Goal: Contribute content: Contribute content

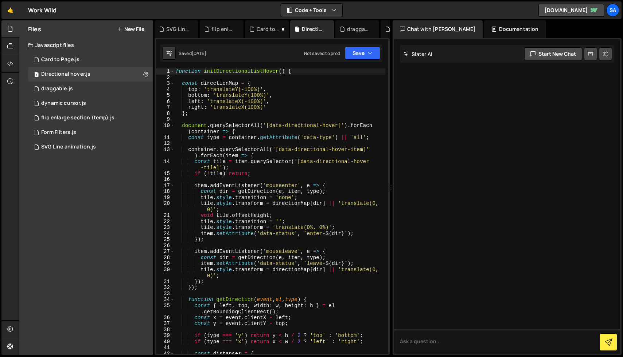
click at [133, 27] on button "New File" at bounding box center [130, 29] width 27 height 6
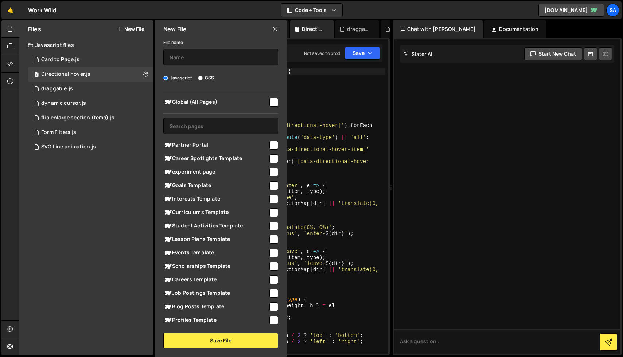
click at [202, 78] on input "CSS" at bounding box center [200, 78] width 5 height 5
radio input "true"
click at [208, 62] on input "text" at bounding box center [220, 57] width 115 height 16
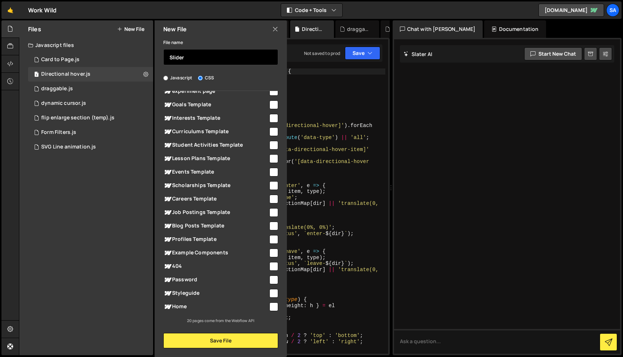
type input "Slider"
click at [271, 308] on input "checkbox" at bounding box center [273, 307] width 9 height 9
checkbox input "true"
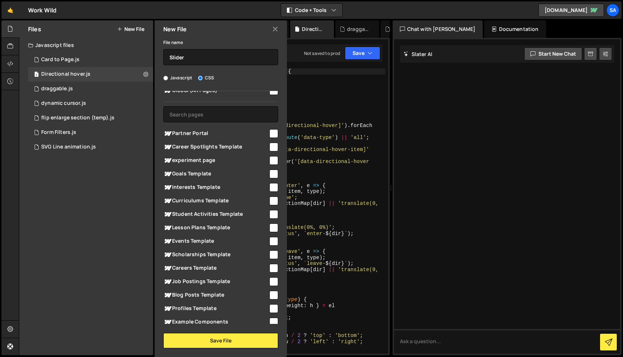
scroll to position [0, 0]
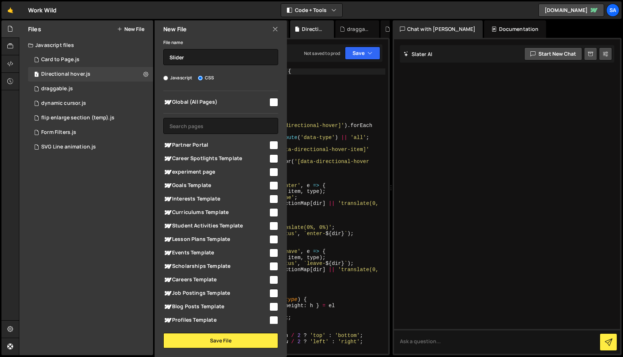
click at [269, 158] on input "checkbox" at bounding box center [273, 159] width 9 height 9
checkbox input "true"
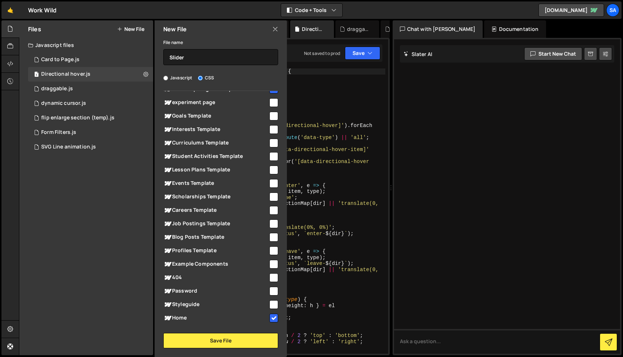
scroll to position [81, 0]
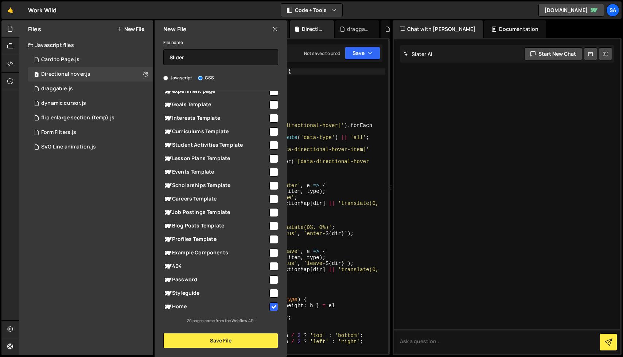
click at [269, 199] on input "checkbox" at bounding box center [273, 199] width 9 height 9
checkbox input "true"
click at [271, 224] on input "checkbox" at bounding box center [273, 226] width 9 height 9
checkbox input "true"
click at [270, 240] on input "checkbox" at bounding box center [273, 239] width 9 height 9
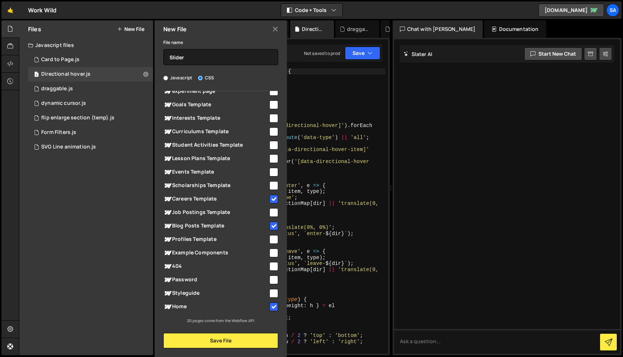
checkbox input "true"
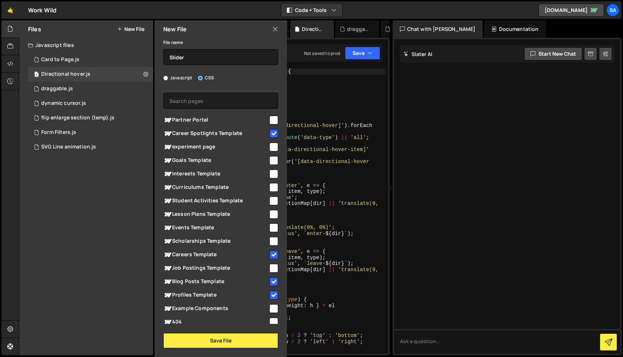
scroll to position [41, 0]
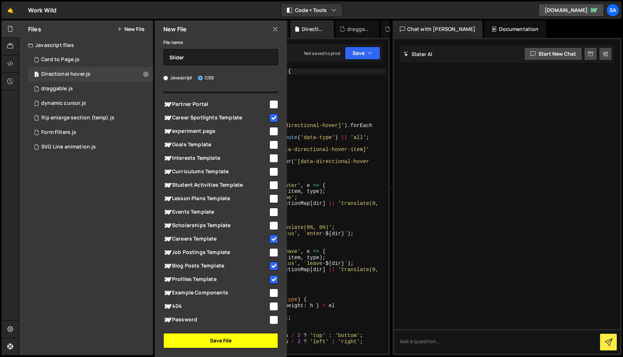
click at [233, 339] on button "Save File" at bounding box center [220, 340] width 115 height 15
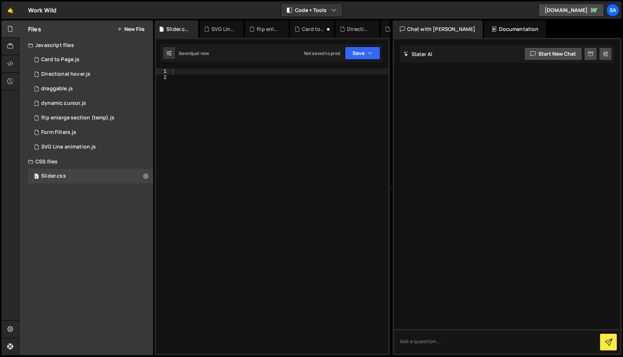
click at [224, 88] on div at bounding box center [279, 218] width 217 height 298
click at [210, 71] on div at bounding box center [279, 218] width 217 height 298
paste textarea "</style>"
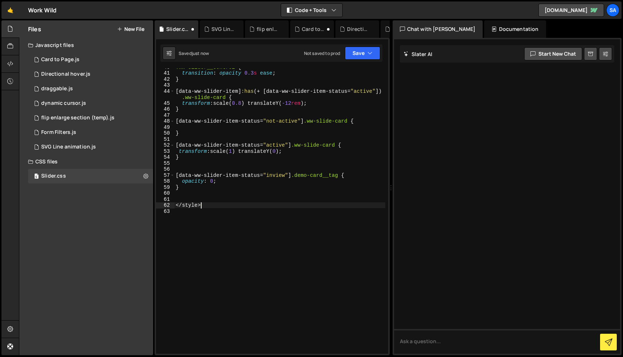
scroll to position [239, 0]
drag, startPoint x: 214, startPoint y: 212, endPoint x: 171, endPoint y: 205, distance: 43.5
click at [171, 205] on div "</style> 40 41 42 43 44 45 46 47 48 49 50 51 52 53 54 55 56 57 58 59 60 61 62 6…" at bounding box center [272, 212] width 232 height 286
type textarea "</style>"
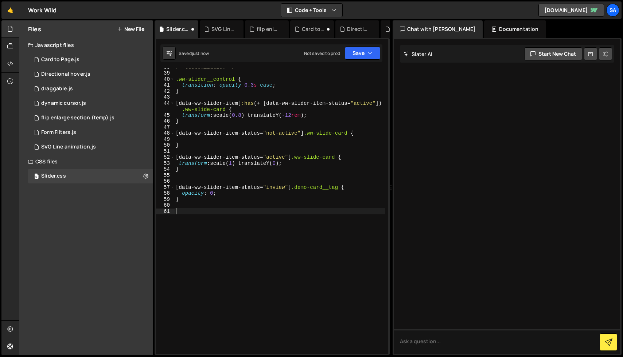
scroll to position [0, 0]
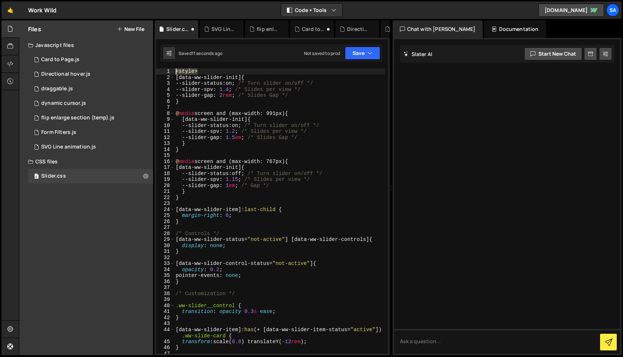
drag, startPoint x: 204, startPoint y: 72, endPoint x: 173, endPoint y: 72, distance: 31.7
click at [173, 72] on div "1 2 3 4 5 6 7 8 9 10 11 12 13 14 15 16 17 18 19 20 21 22 23 24 25 26 27 28 29 3…" at bounding box center [272, 212] width 232 height 286
type textarea "<style>"
click at [371, 51] on icon "button" at bounding box center [369, 53] width 5 height 7
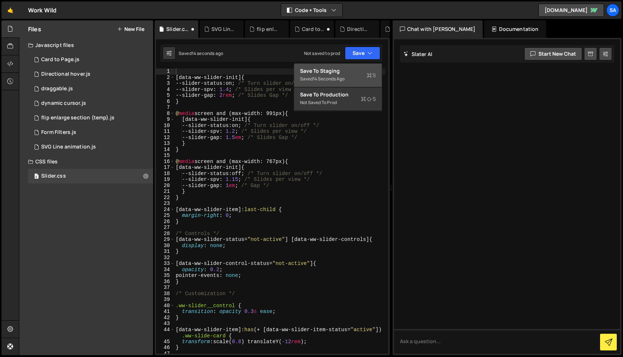
click at [351, 70] on div "Save to Staging S" at bounding box center [338, 70] width 76 height 7
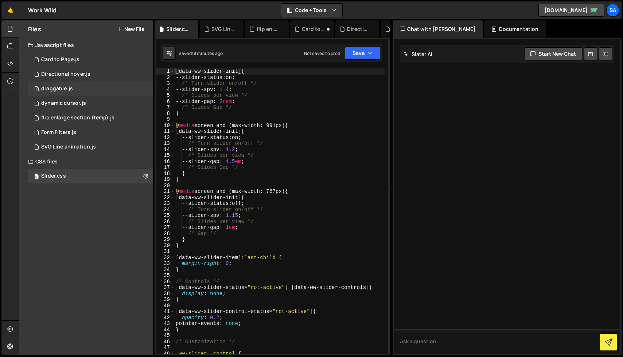
click at [86, 92] on div "1 draggable.js 0" at bounding box center [90, 89] width 125 height 15
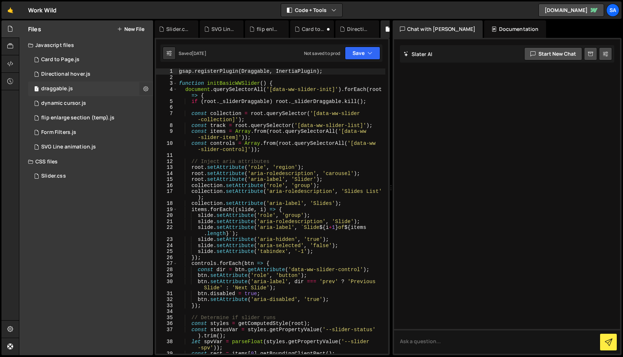
click at [148, 91] on icon at bounding box center [145, 88] width 5 height 7
type input "draggable"
radio input "true"
checkbox input "true"
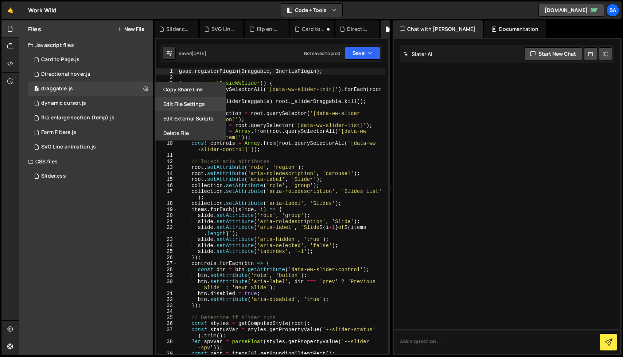
click at [165, 101] on button "Edit File Settings" at bounding box center [190, 104] width 71 height 15
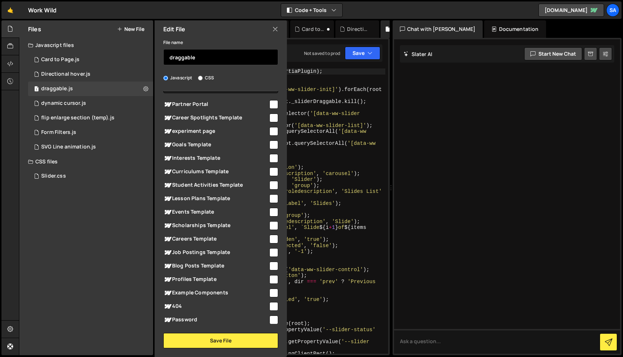
click at [198, 61] on input "draggable" at bounding box center [220, 57] width 115 height 16
type input "draggable slider"
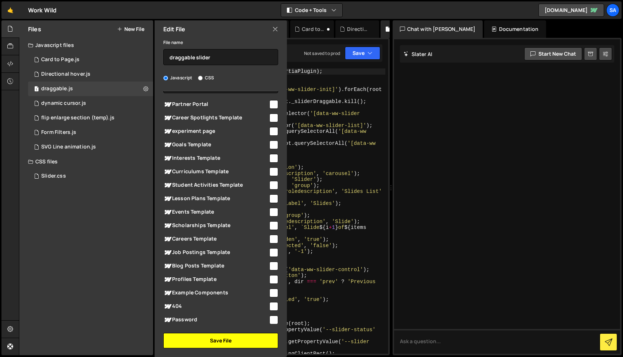
click at [219, 339] on button "Save File" at bounding box center [220, 340] width 115 height 15
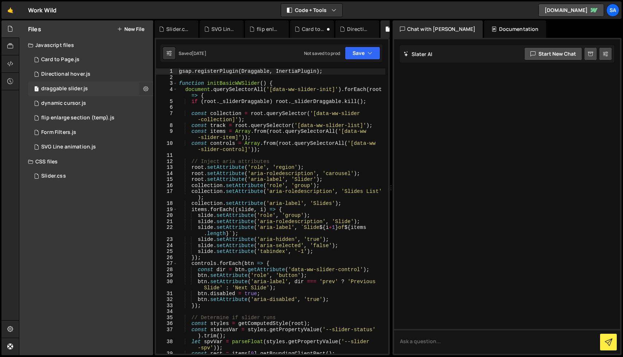
click at [146, 82] on button at bounding box center [145, 88] width 13 height 13
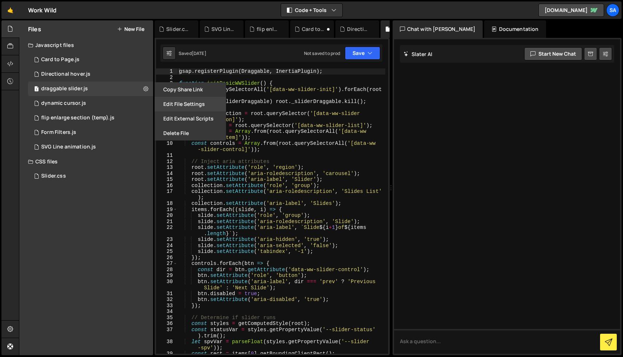
click at [184, 104] on button "Edit File Settings" at bounding box center [190, 104] width 71 height 15
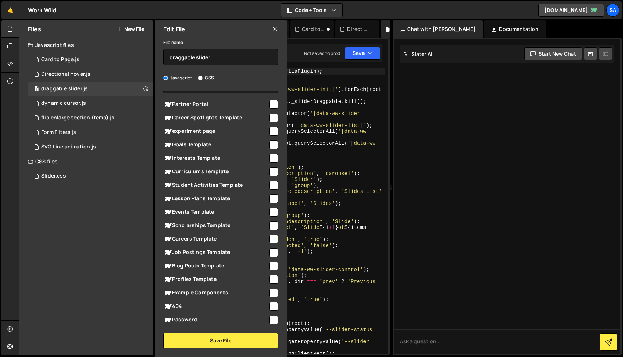
click at [271, 266] on input "checkbox" at bounding box center [273, 266] width 9 height 9
checkbox input "true"
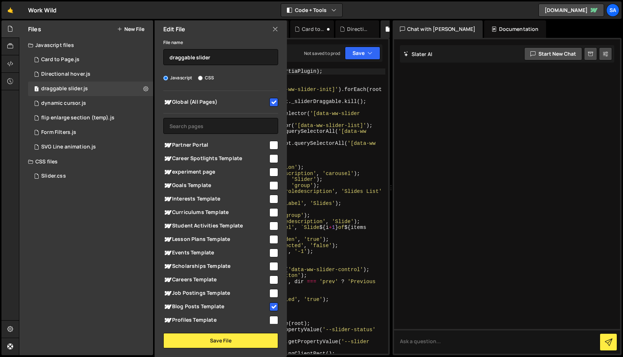
click at [270, 159] on input "checkbox" at bounding box center [273, 159] width 9 height 9
checkbox input "true"
click at [274, 102] on input "checkbox" at bounding box center [273, 102] width 9 height 9
checkbox input "false"
click at [272, 282] on input "checkbox" at bounding box center [273, 280] width 9 height 9
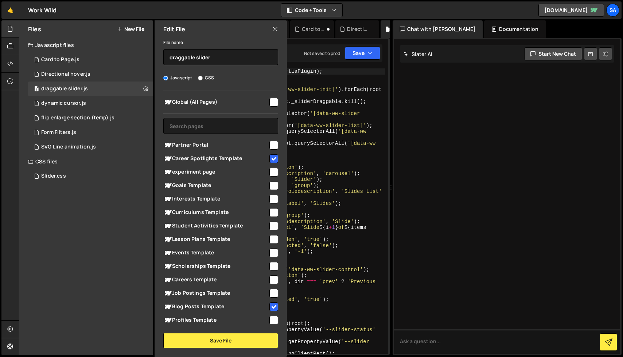
checkbox input "true"
click at [271, 317] on input "checkbox" at bounding box center [273, 320] width 9 height 9
checkbox input "true"
click at [246, 344] on button "Save File" at bounding box center [220, 340] width 115 height 15
type textarea "let spvVar = parseFloat(styles.getPropertyValue('--slider-spv'));"
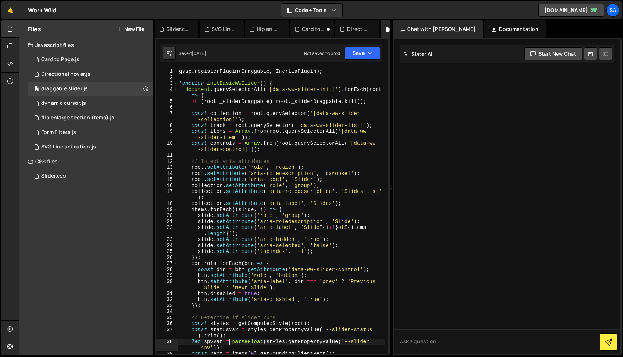
click at [228, 341] on div "gsap . registerPlugin ( Draggable , InertiaPlugin ) ; function initBasicWWSlide…" at bounding box center [281, 221] width 208 height 304
click at [357, 53] on button "Save" at bounding box center [362, 53] width 35 height 13
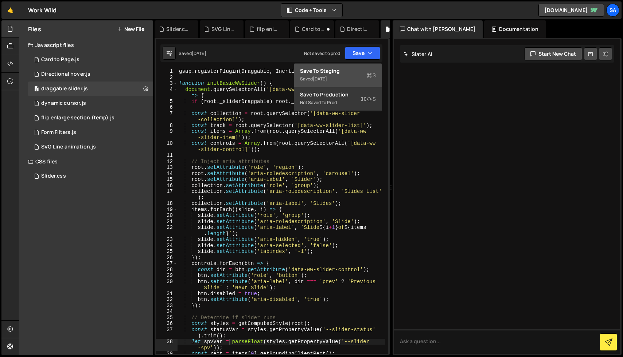
click at [345, 70] on div "Save to Staging S" at bounding box center [338, 70] width 76 height 7
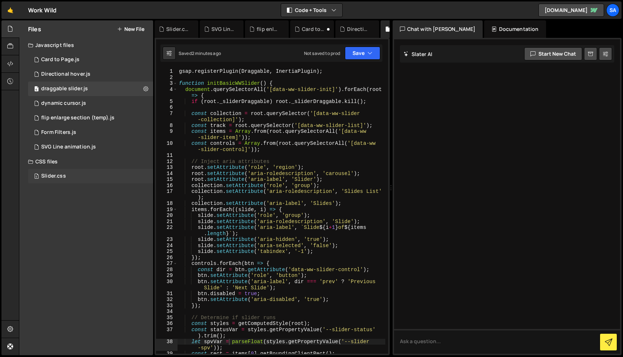
click at [62, 174] on div "Slider.css" at bounding box center [53, 176] width 25 height 7
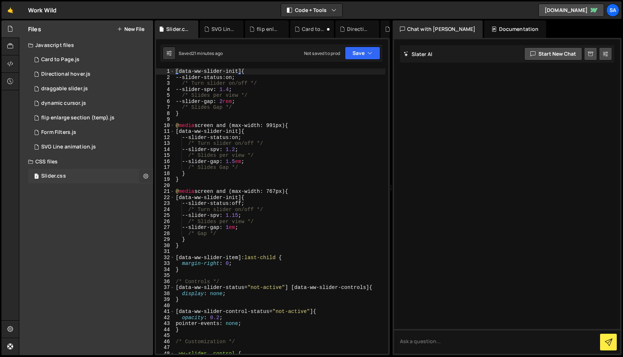
click at [143, 175] on icon at bounding box center [145, 176] width 5 height 7
type input "Slider"
radio input "false"
radio input "true"
checkbox input "true"
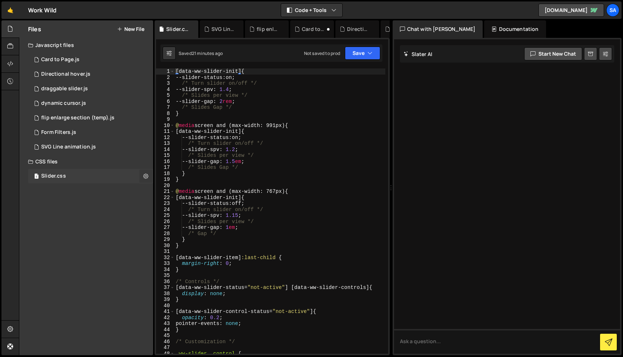
checkbox input "true"
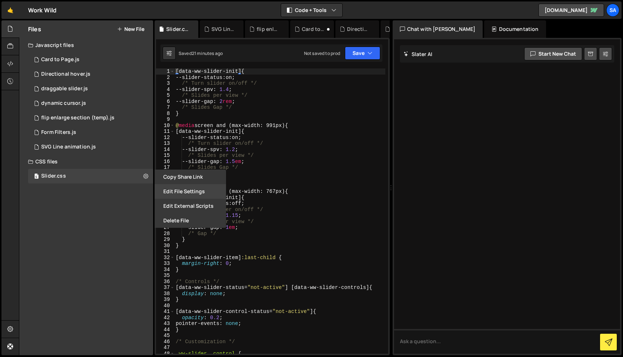
click at [197, 190] on button "Edit File Settings" at bounding box center [190, 191] width 71 height 15
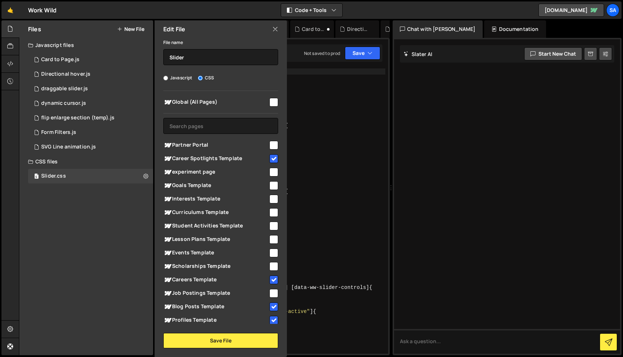
click at [275, 29] on icon at bounding box center [275, 29] width 6 height 8
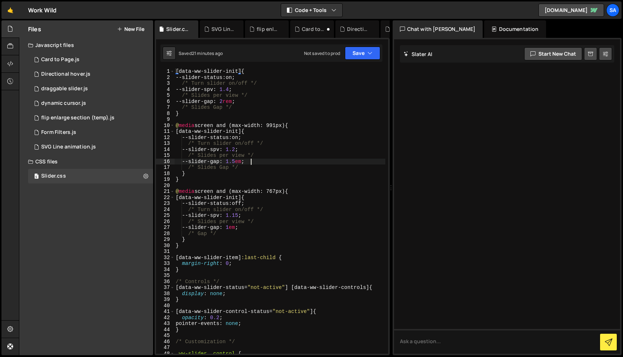
click at [280, 163] on div "[ data-ww-slider-init ] { --slider-status : on ; /* Turn slider on/off */ --sli…" at bounding box center [279, 218] width 211 height 298
type textarea "}"
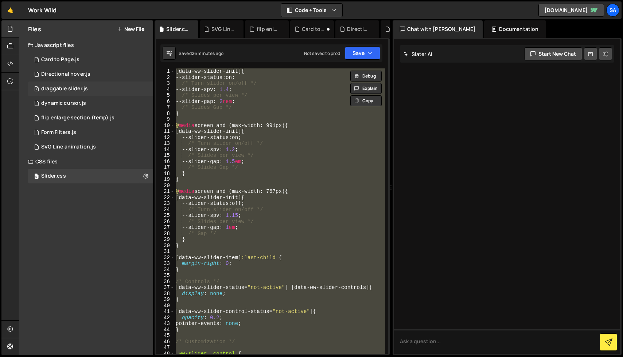
click at [75, 91] on div "draggable slider.js" at bounding box center [64, 89] width 47 height 7
click at [145, 87] on icon at bounding box center [145, 88] width 5 height 7
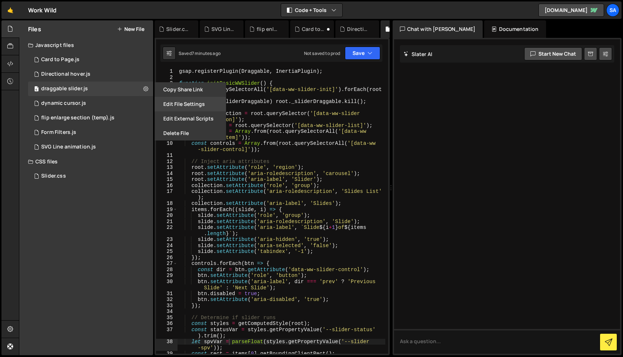
click at [185, 103] on button "Edit File Settings" at bounding box center [190, 104] width 71 height 15
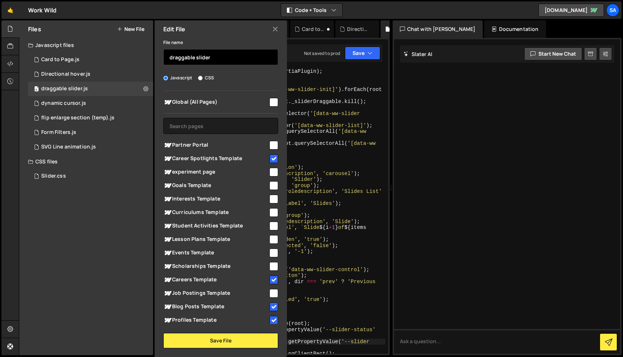
click at [218, 55] on input "draggable slider" at bounding box center [220, 57] width 115 height 16
type input "draggable"
click at [234, 269] on span "Scholarships Template" at bounding box center [215, 266] width 105 height 9
click at [269, 265] on input "checkbox" at bounding box center [273, 266] width 9 height 9
checkbox input "false"
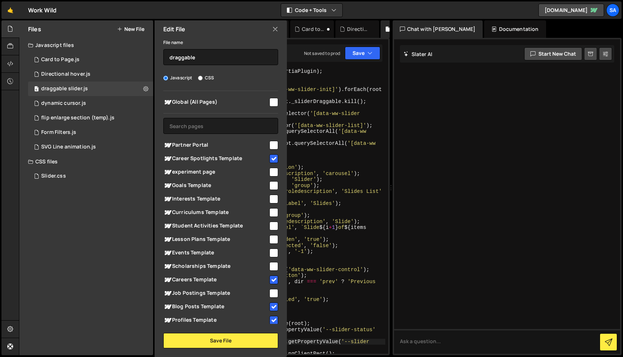
scroll to position [81, 0]
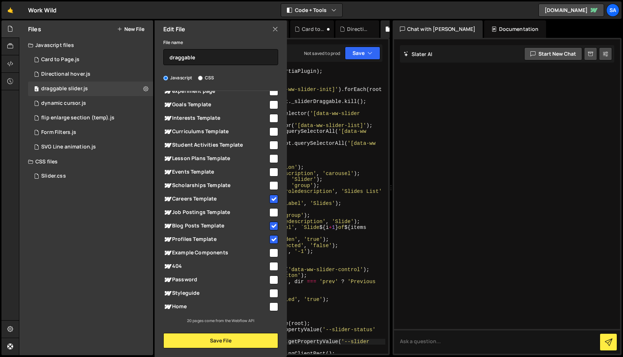
click at [273, 304] on input "checkbox" at bounding box center [273, 307] width 9 height 9
checkbox input "true"
click at [246, 340] on button "Save File" at bounding box center [220, 340] width 115 height 15
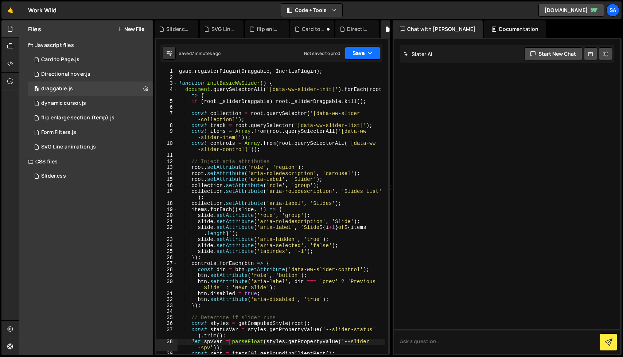
click at [366, 53] on button "Save" at bounding box center [362, 53] width 35 height 13
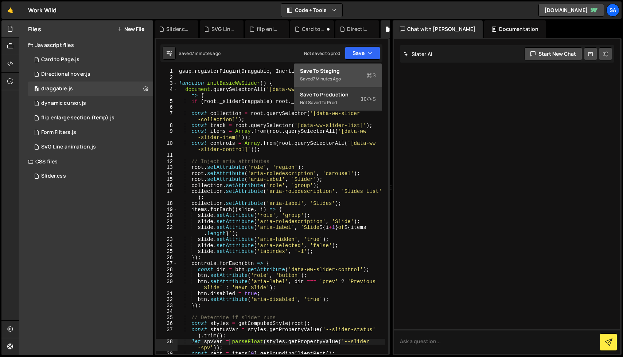
click at [350, 74] on div "Save to Staging S" at bounding box center [338, 70] width 76 height 7
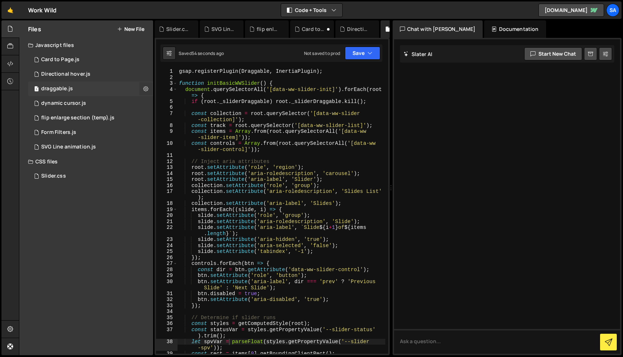
click at [144, 87] on icon at bounding box center [145, 88] width 5 height 7
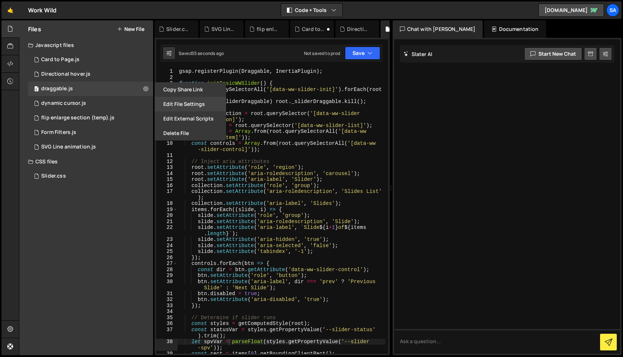
click at [185, 101] on button "Edit File Settings" at bounding box center [190, 104] width 71 height 15
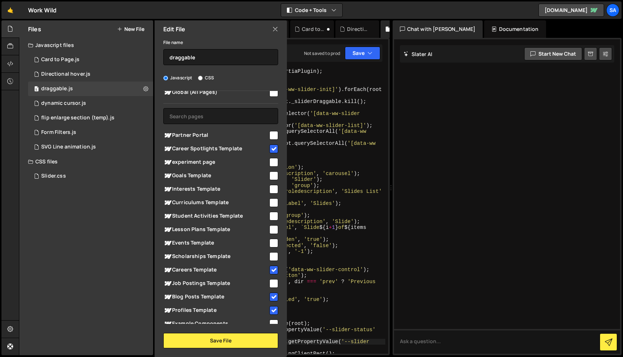
scroll to position [0, 0]
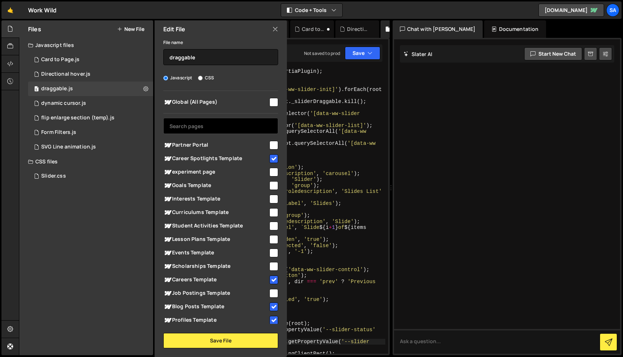
click at [223, 123] on input "text" at bounding box center [220, 126] width 115 height 16
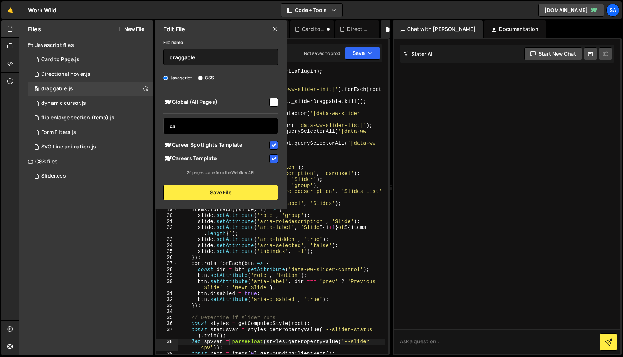
type input "c"
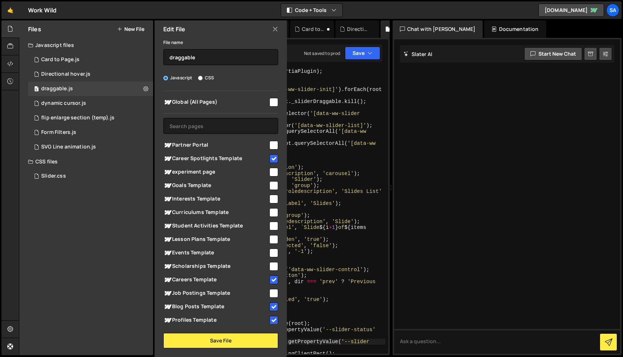
click at [270, 97] on div at bounding box center [273, 102] width 10 height 10
click at [273, 103] on input "checkbox" at bounding box center [273, 102] width 9 height 9
checkbox input "true"
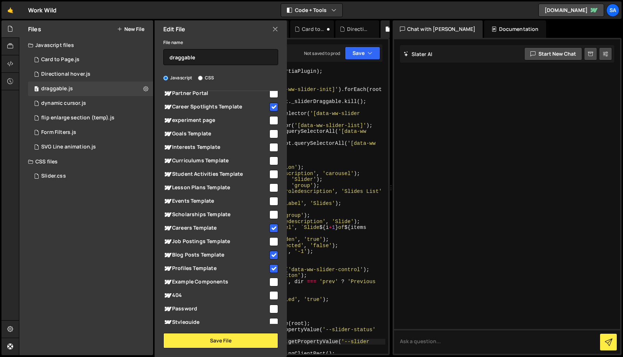
scroll to position [81, 0]
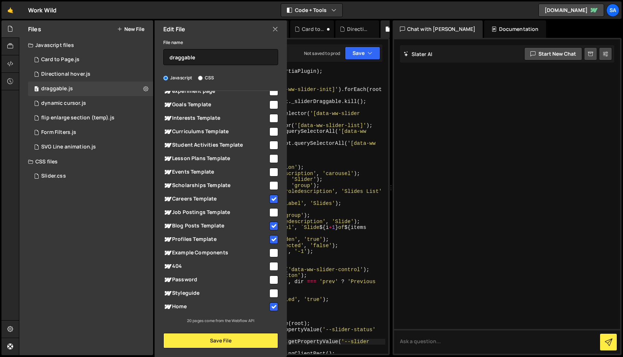
click at [272, 305] on input "checkbox" at bounding box center [273, 307] width 9 height 9
checkbox input "false"
click at [271, 239] on input "checkbox" at bounding box center [273, 239] width 9 height 9
checkbox input "false"
click at [271, 227] on input "checkbox" at bounding box center [273, 226] width 9 height 9
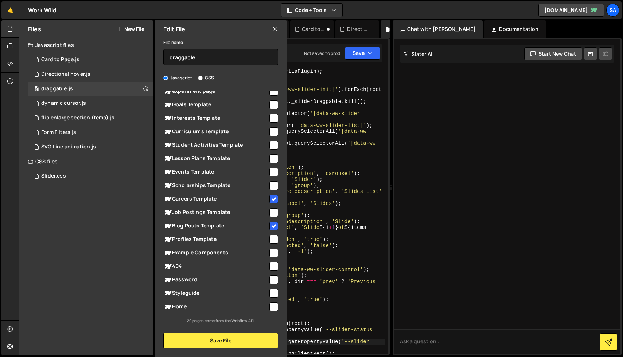
checkbox input "false"
click at [271, 202] on input "checkbox" at bounding box center [273, 199] width 9 height 9
checkbox input "false"
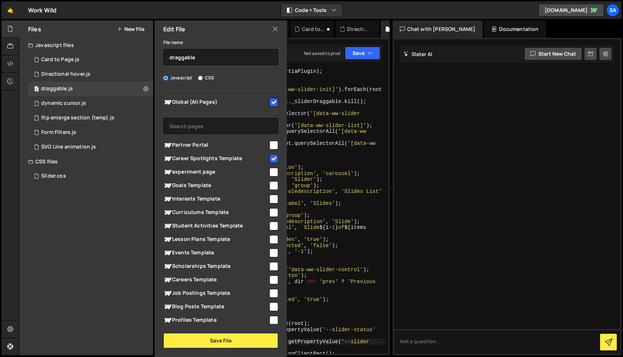
click at [270, 153] on div at bounding box center [273, 158] width 10 height 10
click at [270, 160] on input "checkbox" at bounding box center [273, 159] width 9 height 9
checkbox input "false"
click at [224, 346] on button "Save File" at bounding box center [220, 340] width 115 height 15
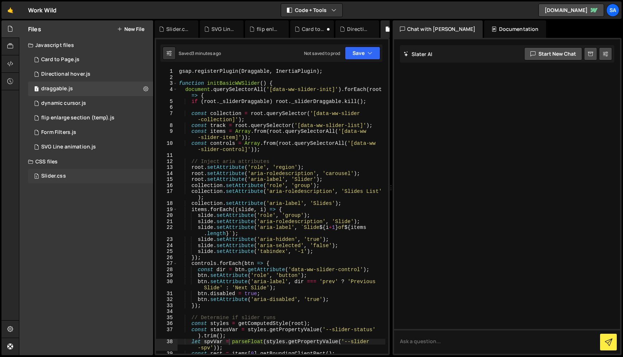
click at [61, 177] on div "Slider.css" at bounding box center [53, 176] width 25 height 7
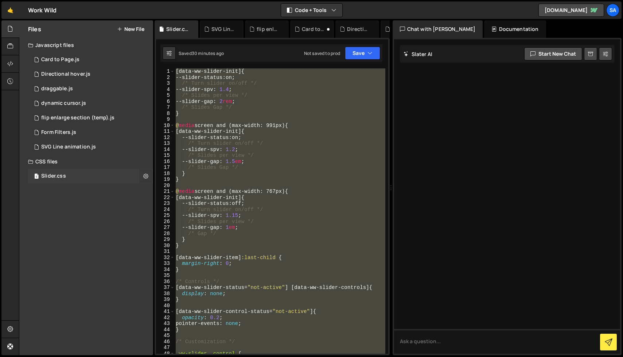
click at [144, 175] on icon at bounding box center [145, 176] width 5 height 7
type input "Slider"
radio input "false"
radio input "true"
checkbox input "true"
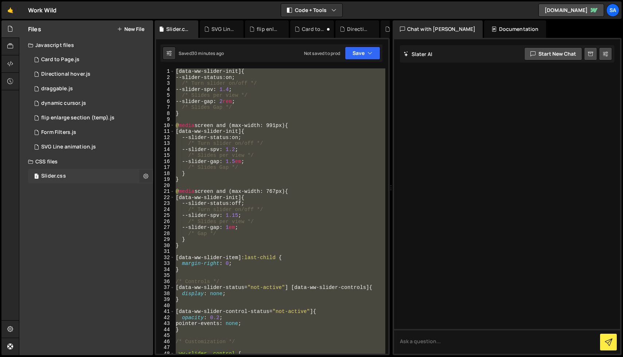
checkbox input "true"
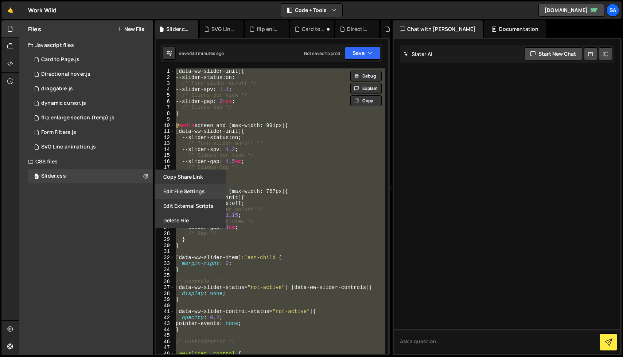
click at [191, 189] on button "Edit File Settings" at bounding box center [190, 191] width 71 height 15
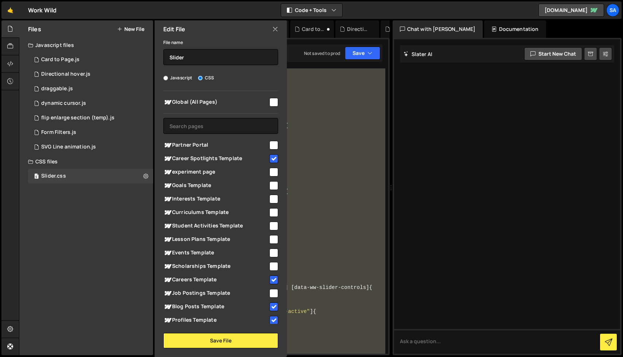
click at [271, 101] on input "checkbox" at bounding box center [273, 102] width 9 height 9
checkbox input "true"
click at [230, 342] on button "Save File" at bounding box center [220, 340] width 115 height 15
click at [227, 338] on button "Save File" at bounding box center [220, 340] width 115 height 15
click at [219, 341] on button "Save File" at bounding box center [220, 340] width 115 height 15
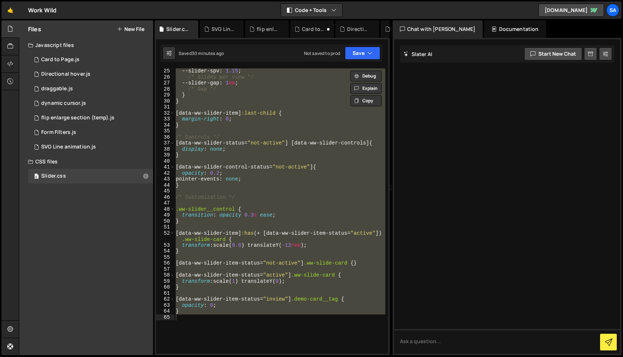
scroll to position [145, 0]
click at [364, 54] on button "Save" at bounding box center [362, 53] width 35 height 13
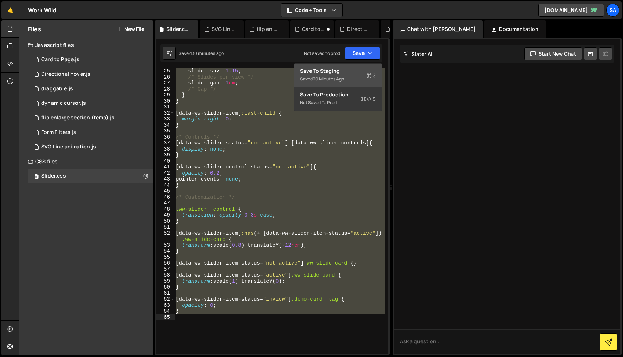
click at [361, 73] on div "Save to Staging S" at bounding box center [338, 70] width 76 height 7
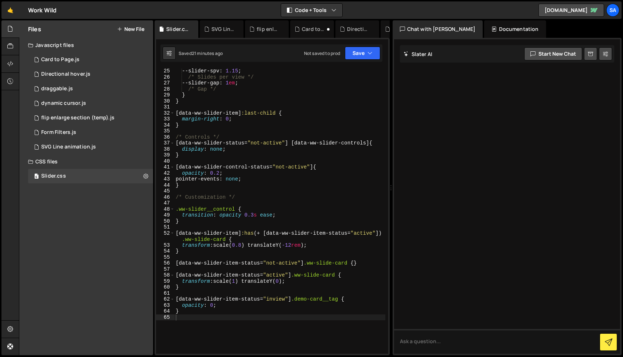
click at [251, 117] on div "--slider-spv : 1.15 ; /* Slides per view */ --slider-gap : 1 em ; /* Gap */ } }…" at bounding box center [279, 217] width 211 height 298
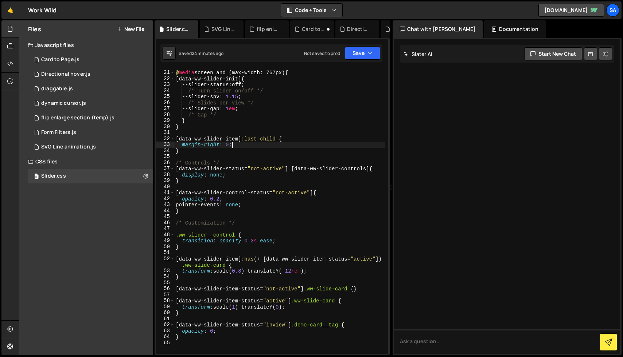
scroll to position [117, 0]
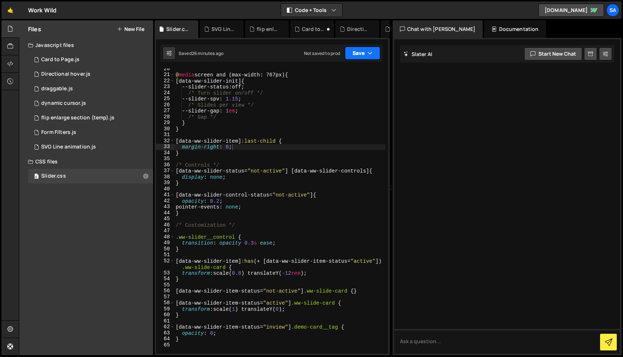
click at [358, 57] on button "Save" at bounding box center [362, 53] width 35 height 13
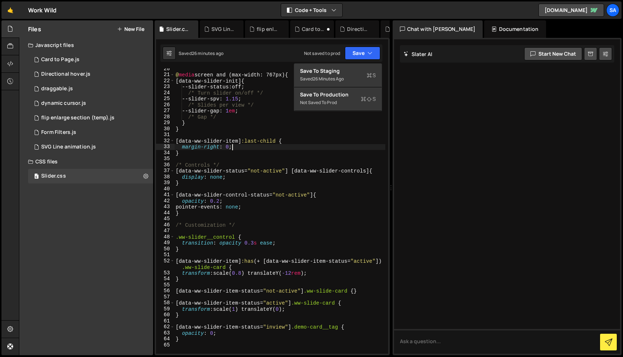
click at [321, 146] on div "@ media screen and (max-width: 767px) { [ data-ww-slider-init ] { --slider-stat…" at bounding box center [279, 215] width 211 height 298
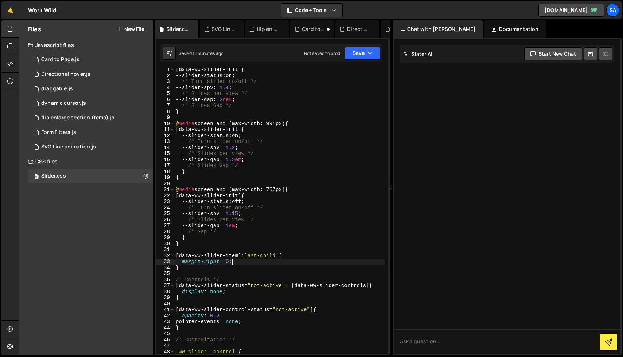
scroll to position [0, 0]
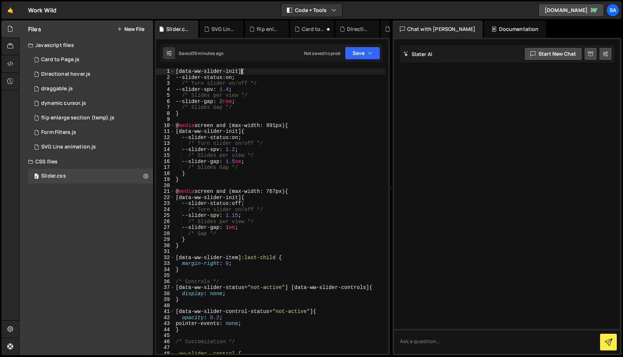
click at [241, 72] on div "[ data-ww-slider-init ] { --slider-status : on ; /* Turn slider on/off */ --sli…" at bounding box center [279, 218] width 211 height 298
paste textarea "ww-slider__collection"
click at [248, 132] on div "[ data-ww-slider-init ] .ww-slider__collection { --slider-status : on ; /* Turn…" at bounding box center [279, 218] width 211 height 298
paste textarea "ww-slider__collection"
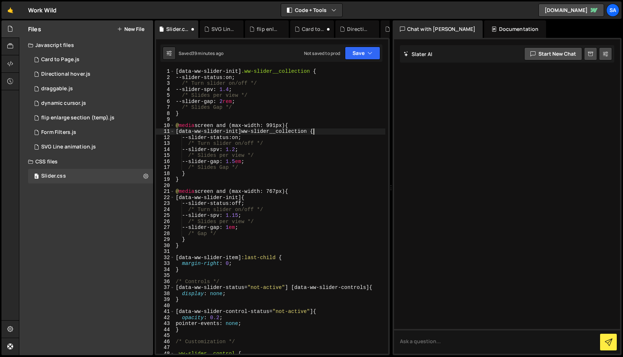
click at [248, 132] on div "[ data-ww-slider-init ] .ww-slider__collection { --slider-status : on ; /* Turn…" at bounding box center [279, 218] width 211 height 298
click at [247, 197] on div "[ data-ww-slider-init ] .ww-slider__collection { --slider-status : on ; /* Turn…" at bounding box center [279, 218] width 211 height 298
paste textarea "ww-slider__collection"
drag, startPoint x: 248, startPoint y: 197, endPoint x: 182, endPoint y: 198, distance: 66.0
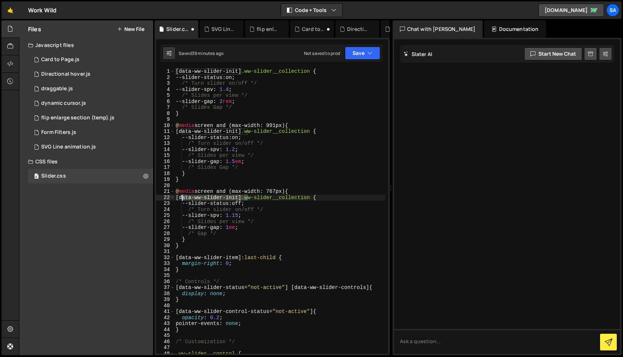
click at [182, 198] on div "[ data-ww-slider-init ] .ww-slider__collection { --slider-status : on ; /* Turn…" at bounding box center [279, 218] width 211 height 298
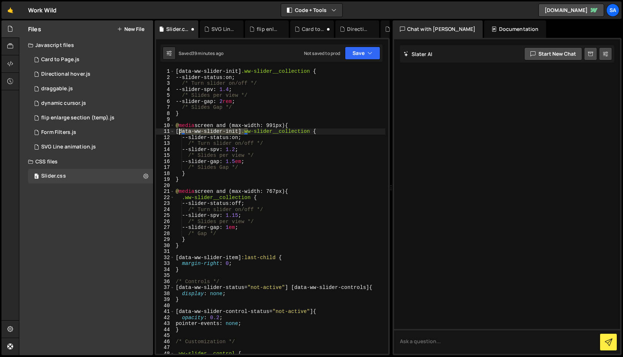
drag, startPoint x: 247, startPoint y: 131, endPoint x: 180, endPoint y: 131, distance: 66.7
click at [180, 131] on div "[ data-ww-slider-init ] .ww-slider__collection { --slider-status : on ; /* Turn…" at bounding box center [279, 218] width 211 height 298
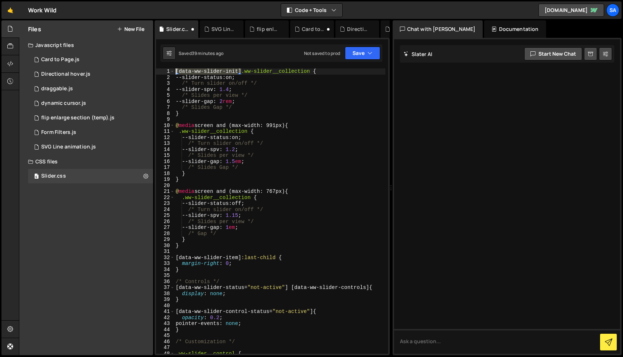
drag, startPoint x: 240, startPoint y: 70, endPoint x: 175, endPoint y: 70, distance: 65.2
click at [175, 70] on div "[ data-ww-slider-init ] .ww-slider__collection { --slider-status : on ; /* Turn…" at bounding box center [279, 218] width 211 height 298
click at [360, 58] on button "Save" at bounding box center [362, 53] width 35 height 13
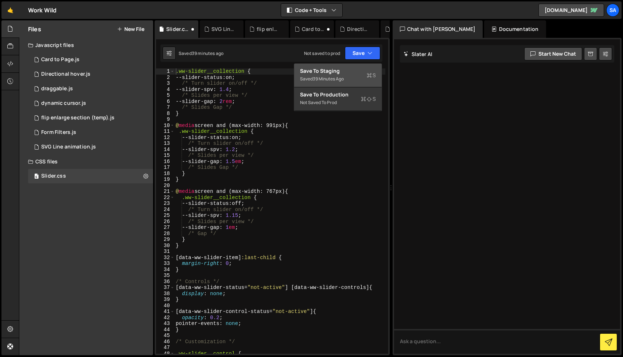
click at [353, 75] on div "Saved 39 minutes ago" at bounding box center [338, 79] width 76 height 9
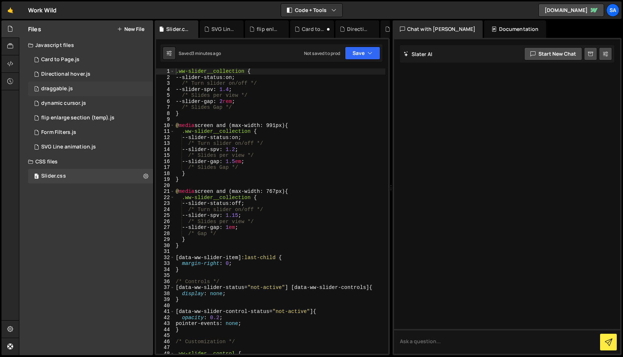
click at [90, 91] on div "1 draggable.js 0" at bounding box center [90, 89] width 125 height 15
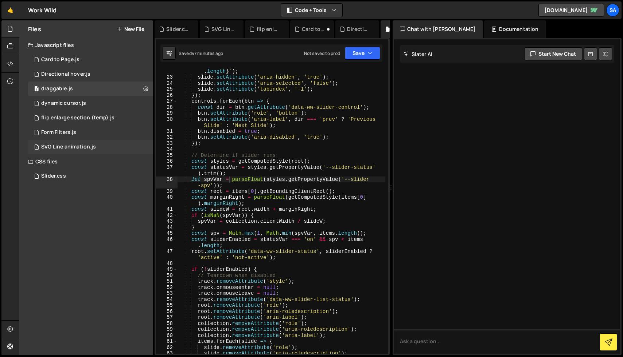
scroll to position [215, 0]
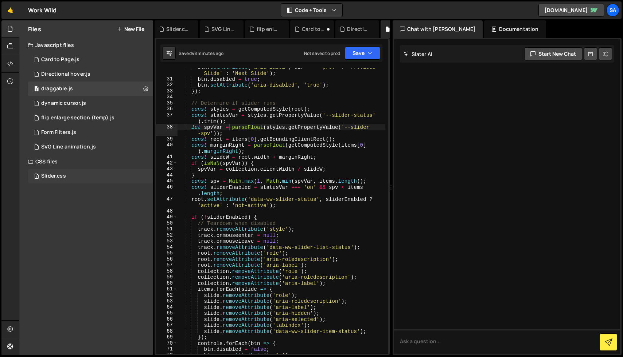
click at [94, 174] on div "6 Slider.css 0" at bounding box center [90, 176] width 125 height 15
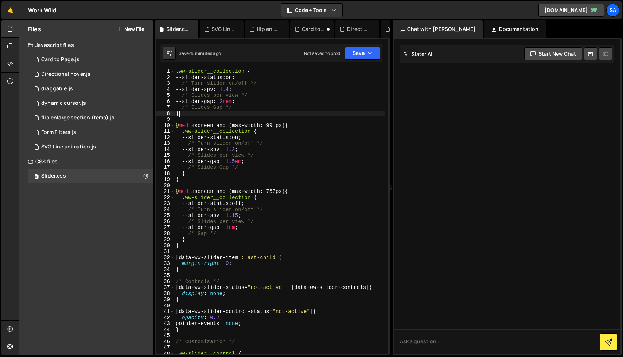
scroll to position [0, 0]
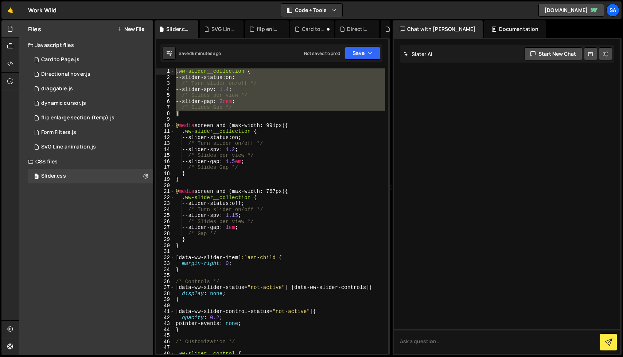
drag, startPoint x: 187, startPoint y: 114, endPoint x: 174, endPoint y: 69, distance: 47.1
click at [174, 69] on div "} 1 2 3 4 5 6 7 8 9 10 11 12 13 14 15 16 17 18 19 20 21 22 23 24 25 26 27 28 29…" at bounding box center [272, 212] width 232 height 286
click at [213, 112] on div ".ww-slider__collection { --slider-status : on ; /* Turn slider on/off */ --slid…" at bounding box center [279, 212] width 211 height 286
type textarea "}"
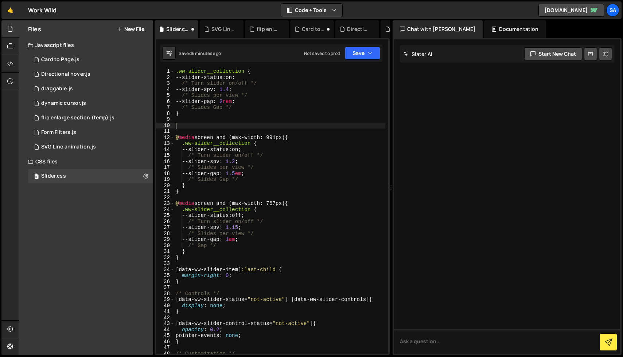
paste textarea "}"
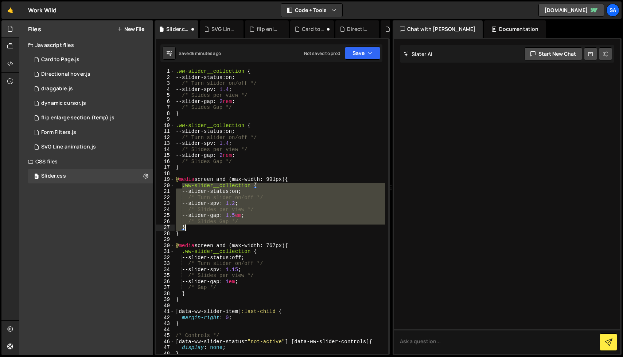
drag, startPoint x: 181, startPoint y: 185, endPoint x: 227, endPoint y: 225, distance: 61.5
click at [227, 225] on div ".ww-slider__collection { --slider-status : on ; /* Turn slider on/off */ --slid…" at bounding box center [279, 218] width 211 height 298
type textarea "}"
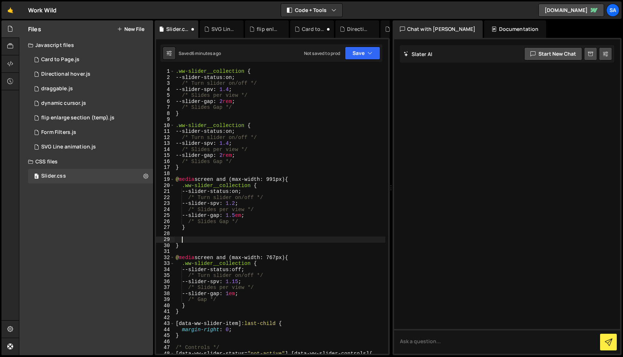
paste textarea "}"
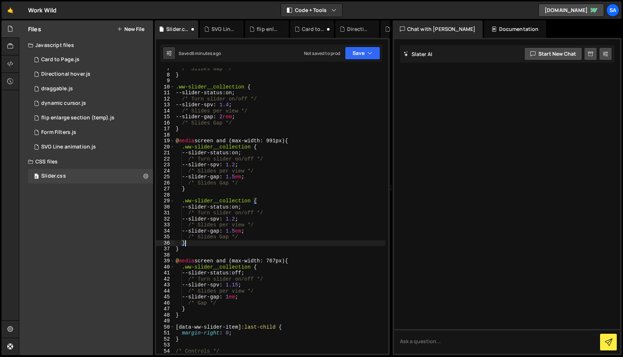
scroll to position [40, 0]
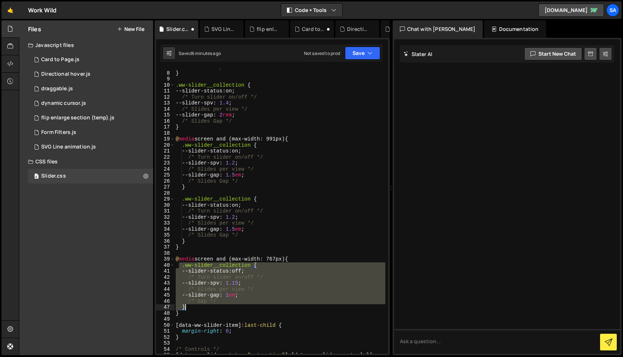
drag, startPoint x: 179, startPoint y: 266, endPoint x: 209, endPoint y: 305, distance: 49.1
click at [209, 305] on div "/* Slides Gap */ } .ww-slider__collection { --slider-status : on ; /* Turn slid…" at bounding box center [279, 213] width 211 height 298
type textarea "}"
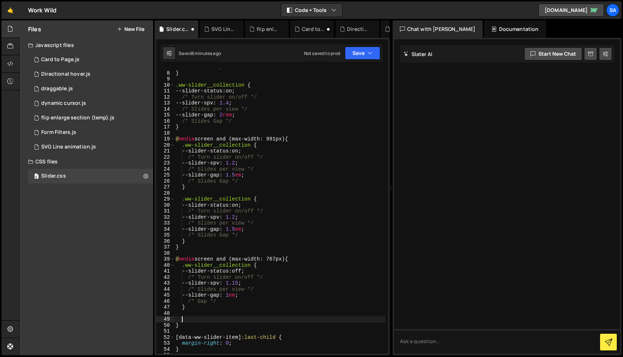
paste textarea "}"
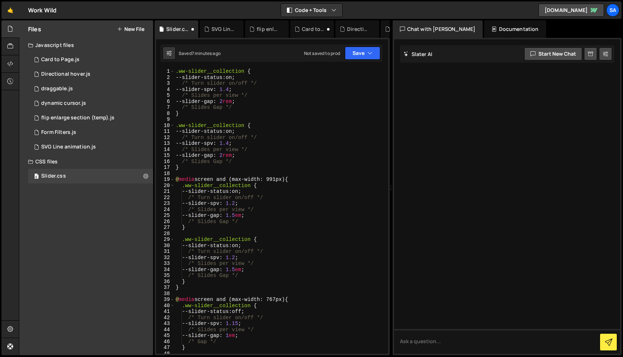
scroll to position [0, 0]
drag, startPoint x: 245, startPoint y: 127, endPoint x: 178, endPoint y: 128, distance: 66.7
click at [178, 128] on div ".ww-slider__collection { --slider-status : on ; /* Turn slider on/off */ --slid…" at bounding box center [279, 218] width 211 height 298
paste textarea "modal-slider-wrap"
click at [232, 143] on div ".ww-slider__collection { --slider-status : on ; /* Turn slider on/off */ --slid…" at bounding box center [279, 218] width 211 height 298
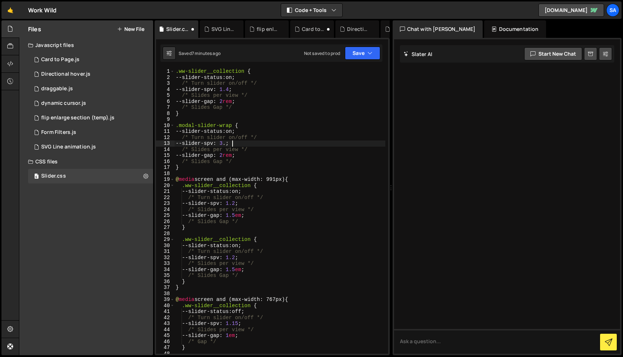
scroll to position [0, 4]
click at [241, 204] on div ".ww-slider__collection { --slider-status : on ; /* Turn slider on/off */ --slid…" at bounding box center [279, 218] width 211 height 298
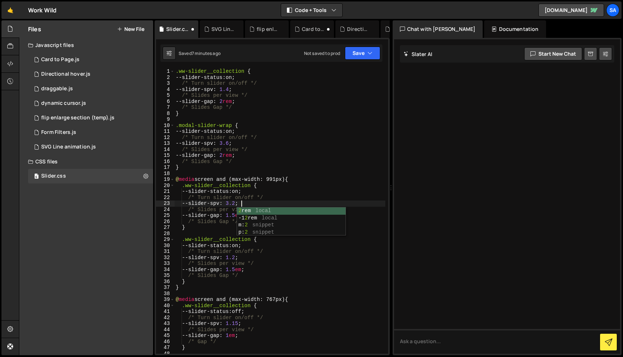
click at [258, 258] on div ".ww-slider__collection { --slider-status : on ; /* Turn slider on/off */ --slid…" at bounding box center [279, 218] width 211 height 298
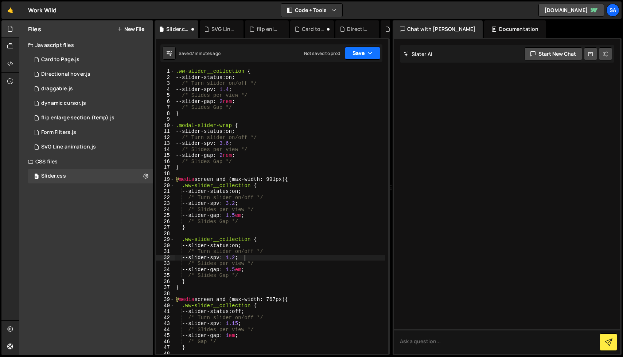
type textarea "--slider-spv: 1.2;"
click at [361, 53] on button "Save" at bounding box center [362, 53] width 35 height 13
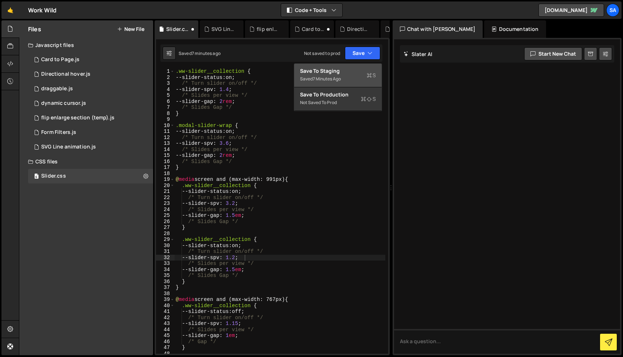
click at [349, 71] on div "Save to Staging S" at bounding box center [338, 70] width 76 height 7
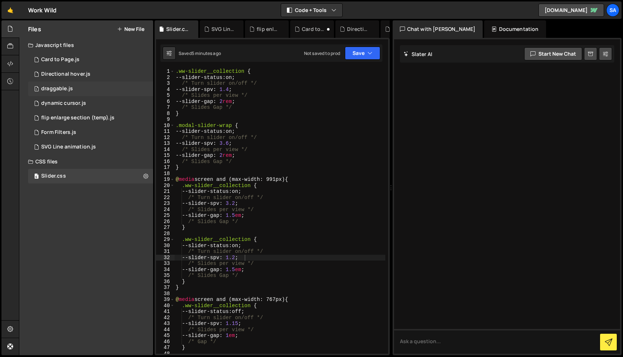
click at [82, 84] on div "1 draggable.js 0" at bounding box center [90, 89] width 125 height 15
click at [81, 88] on div "1 draggable.js 0" at bounding box center [90, 89] width 125 height 15
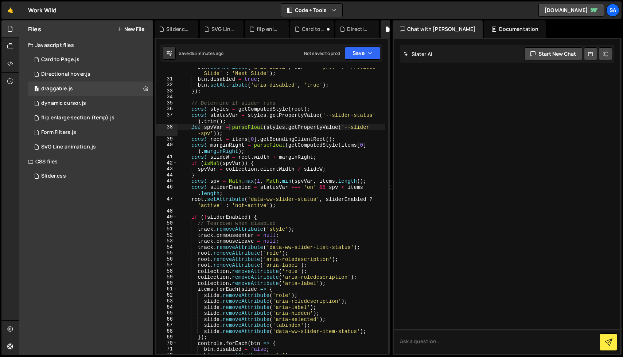
click at [326, 135] on div "btn . setAttribute ( 'aria-label' , dir === 'prev' ? 'Previous Slide' : 'Next S…" at bounding box center [281, 216] width 208 height 304
type textarea "initBasicWWSlider();"
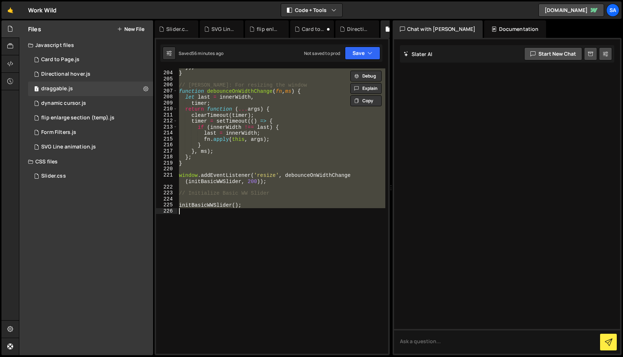
scroll to position [1345, 0]
click at [263, 242] on div "}) ; } // Debouncer: For resizing the window function debounceOnWidthChange ( f…" at bounding box center [281, 212] width 208 height 286
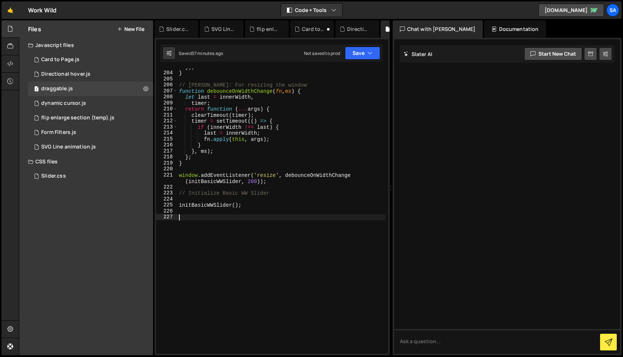
paste textarea "});"
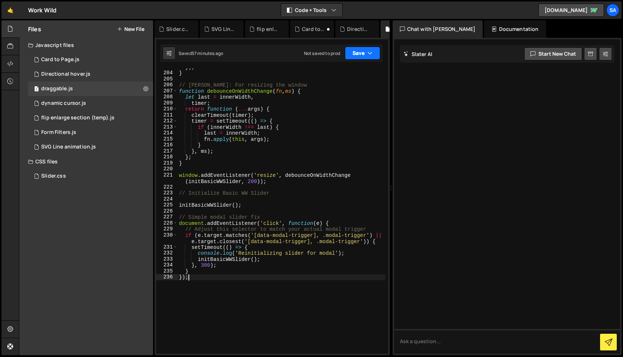
type textarea "});"
click at [356, 56] on button "Save" at bounding box center [362, 53] width 35 height 13
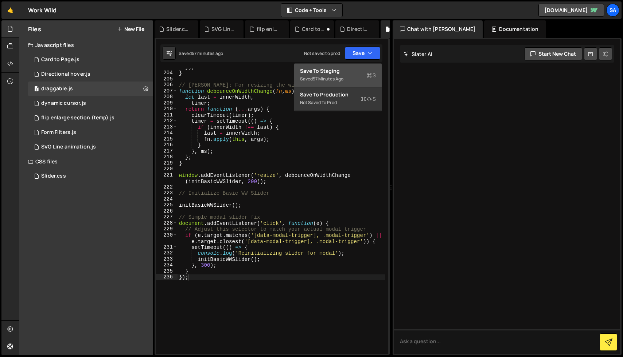
click at [353, 71] on div "Save to Staging S" at bounding box center [338, 70] width 76 height 7
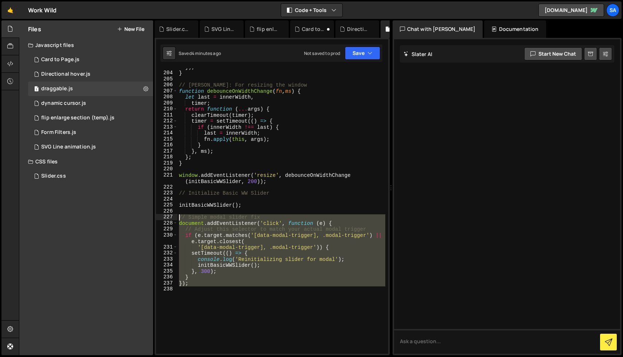
drag, startPoint x: 218, startPoint y: 290, endPoint x: 169, endPoint y: 219, distance: 85.8
click at [170, 219] on div "203 204 205 206 207 208 209 210 211 212 213 214 215 216 217 218 219 220 221 222…" at bounding box center [272, 212] width 232 height 286
paste textarea "});"
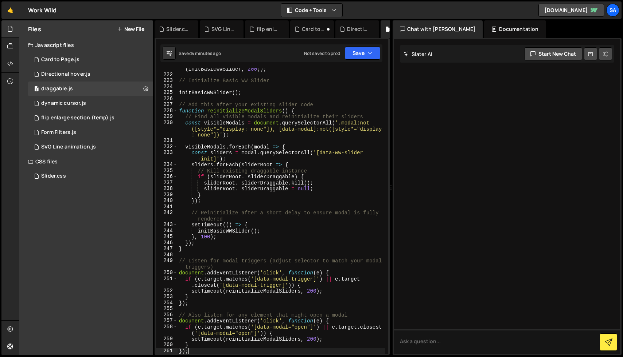
scroll to position [1458, 0]
click at [358, 53] on button "Save" at bounding box center [362, 53] width 35 height 13
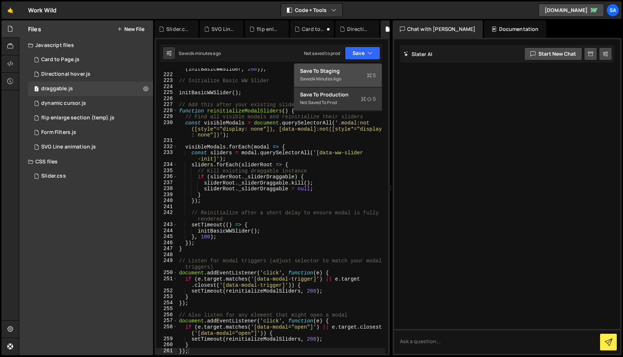
click at [355, 73] on div "Save to Staging S" at bounding box center [338, 70] width 76 height 7
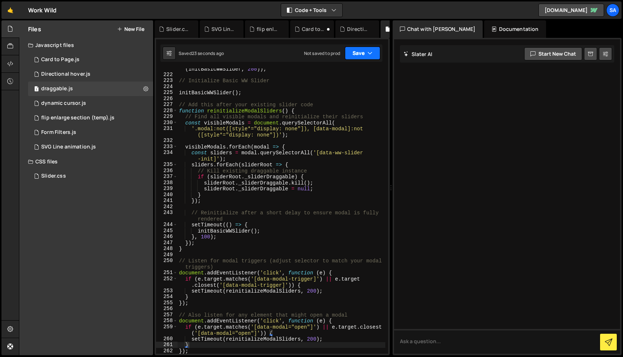
click at [353, 51] on button "Save" at bounding box center [362, 53] width 35 height 13
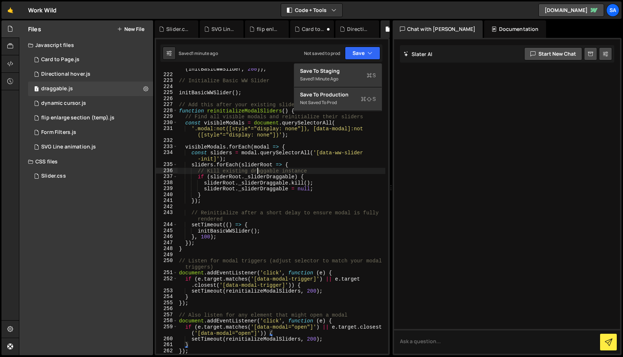
click at [257, 171] on div "window . addEventListener ( 'resize' , debounceOnWidthChange ( initBasicWWSlide…" at bounding box center [281, 212] width 208 height 304
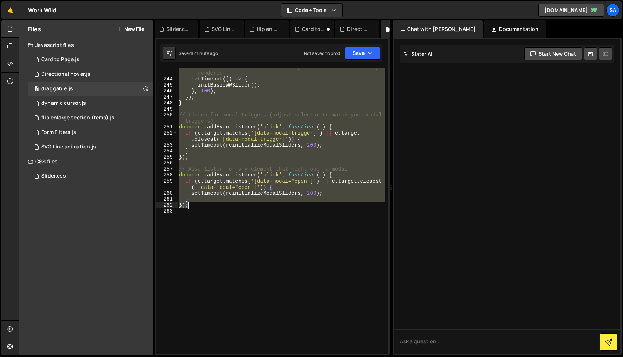
scroll to position [1604, 0]
drag, startPoint x: 177, startPoint y: 114, endPoint x: 332, endPoint y: 223, distance: 188.6
click at [332, 223] on div "// Reinitialize after a short delay to ensure modal is fully rendered setTimeou…" at bounding box center [281, 216] width 208 height 304
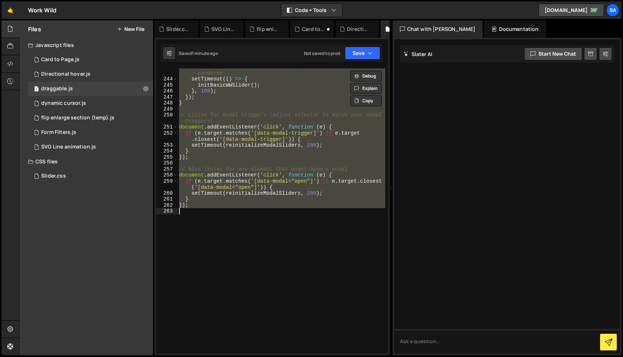
paste textarea "document.addEventListener('DOMContentLoaded', observeModalChanges);"
type textarea "document.addEventListener('DOMContentLoaded', observeModalChanges);"
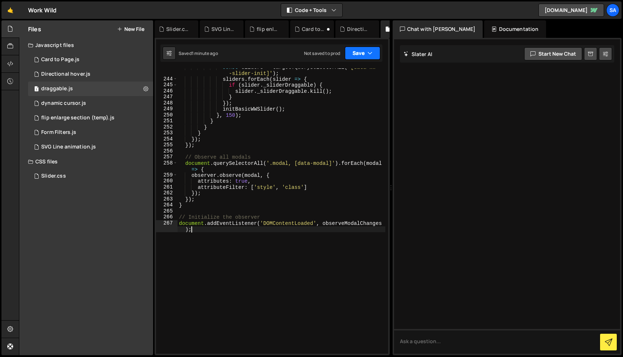
click at [359, 54] on button "Save" at bounding box center [362, 53] width 35 height 13
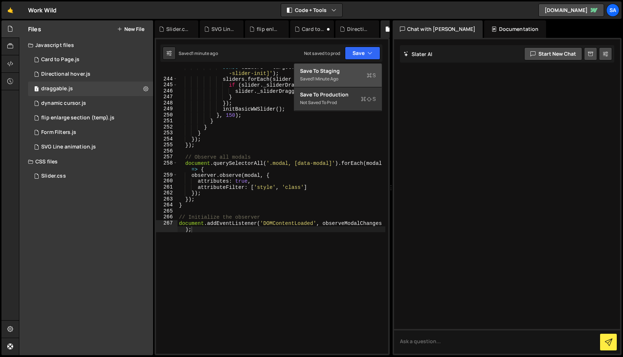
click at [354, 71] on div "Save to Staging S" at bounding box center [338, 70] width 76 height 7
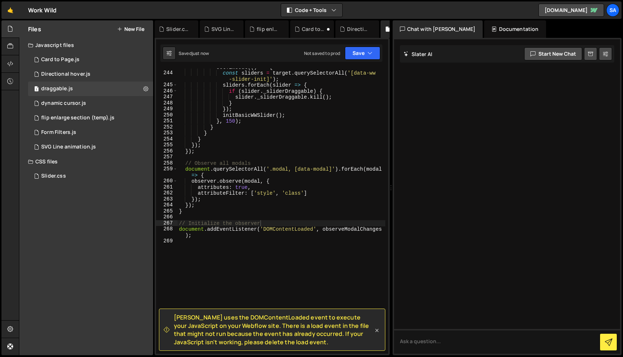
click at [377, 331] on icon at bounding box center [376, 330] width 7 height 7
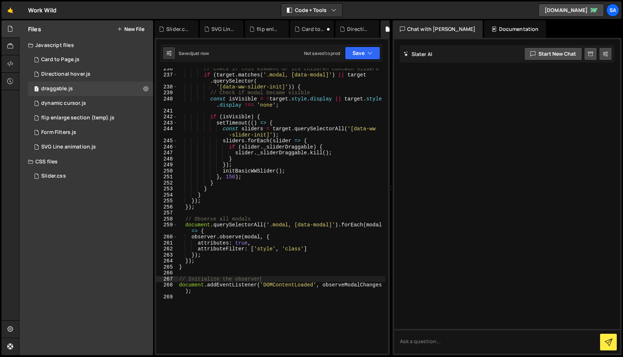
scroll to position [1539, 0]
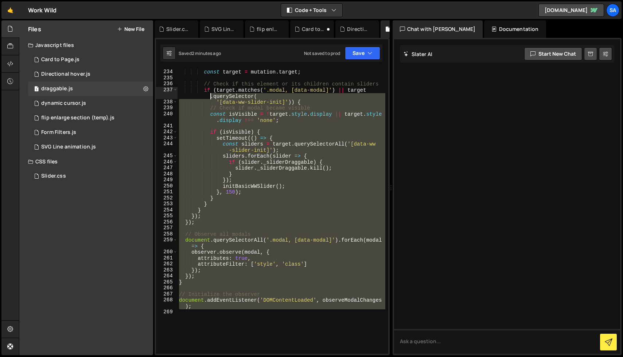
drag, startPoint x: 221, startPoint y: 311, endPoint x: 193, endPoint y: 94, distance: 219.3
click at [193, 94] on div "const target = mutation . target ; // Check if this element or its children con…" at bounding box center [281, 212] width 208 height 298
click at [210, 100] on div "const target = mutation . target ; // Check if this element or its children con…" at bounding box center [281, 212] width 208 height 286
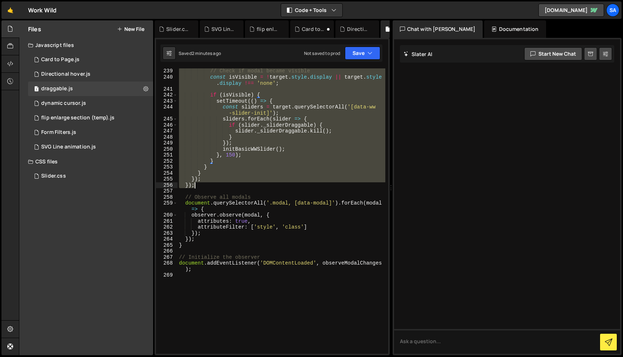
scroll to position [1640, 0]
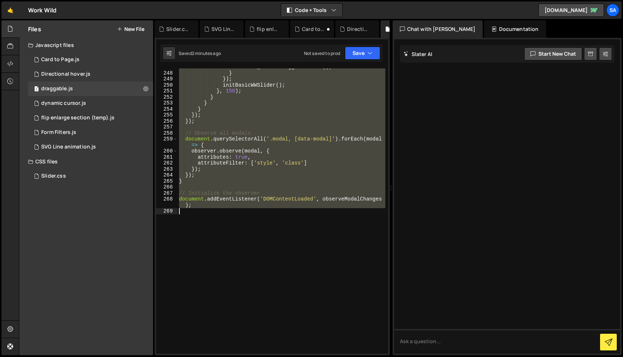
drag, startPoint x: 178, startPoint y: 162, endPoint x: 249, endPoint y: 227, distance: 95.7
click at [249, 227] on div "slider . _sliderDraggable . kill ( ) ; } }) ; initBasicWWSlider ( ) ; } , 150 )…" at bounding box center [281, 213] width 208 height 298
paste textarea "}"
type textarea "}"
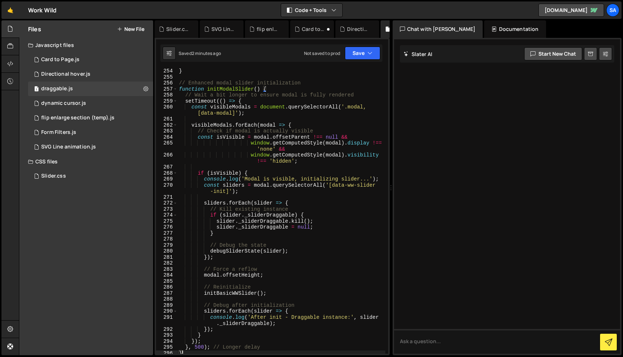
scroll to position [1696, 0]
click at [364, 55] on button "Save" at bounding box center [362, 53] width 35 height 13
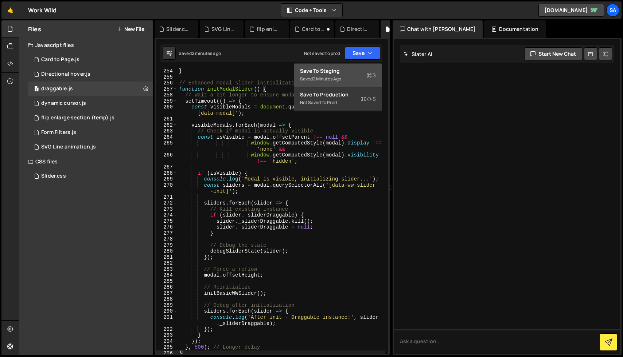
click at [357, 71] on div "Save to Staging S" at bounding box center [338, 70] width 76 height 7
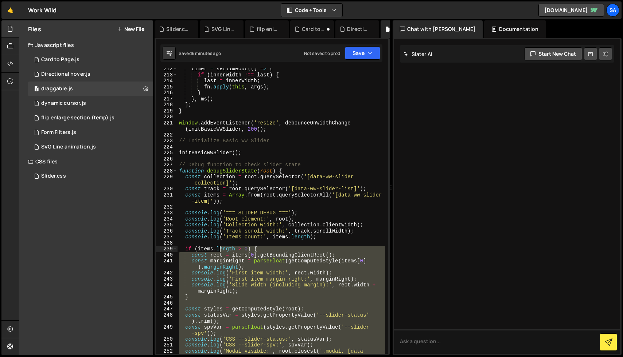
scroll to position [1392, 0]
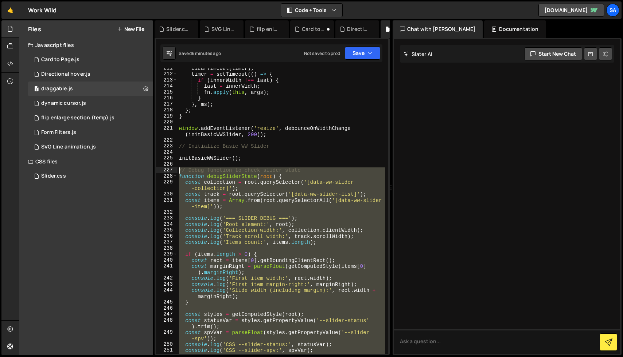
drag, startPoint x: 235, startPoint y: 275, endPoint x: 177, endPoint y: 172, distance: 118.0
click at [177, 172] on div "211 212 213 214 215 216 217 218 219 220 221 222 223 224 225 226 227 228 229 230…" at bounding box center [272, 212] width 232 height 286
paste textarea "}"
type textarea "}"
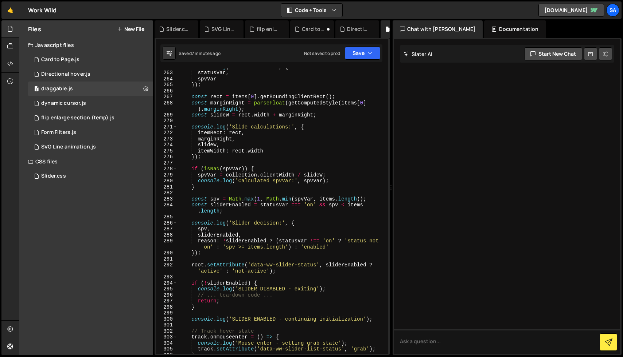
scroll to position [1742, 0]
click at [366, 56] on button "Save" at bounding box center [362, 53] width 35 height 13
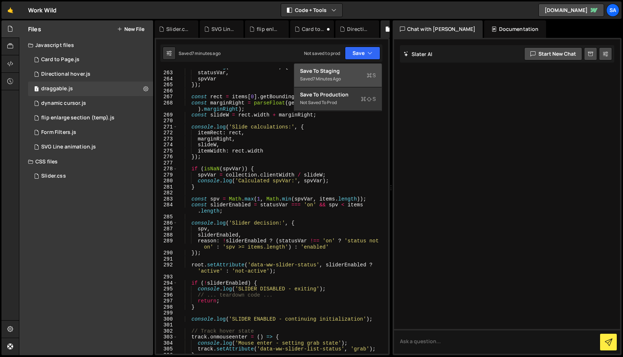
click at [345, 69] on div "Save to Staging S" at bounding box center [338, 70] width 76 height 7
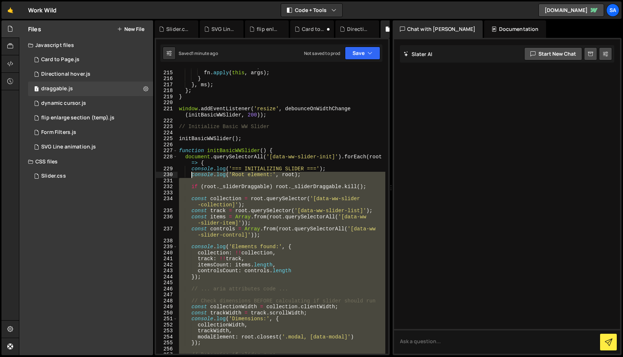
scroll to position [1411, 0]
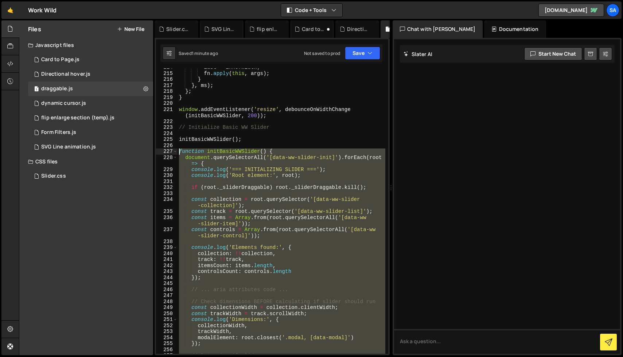
drag, startPoint x: 231, startPoint y: 244, endPoint x: 177, endPoint y: 153, distance: 105.7
click at [177, 153] on div "last = innerWidth ; fn . apply ( this , args ) ; } } , ms ) ; } ; } window . ad…" at bounding box center [281, 213] width 208 height 298
paste textarea "});"
type textarea "});"
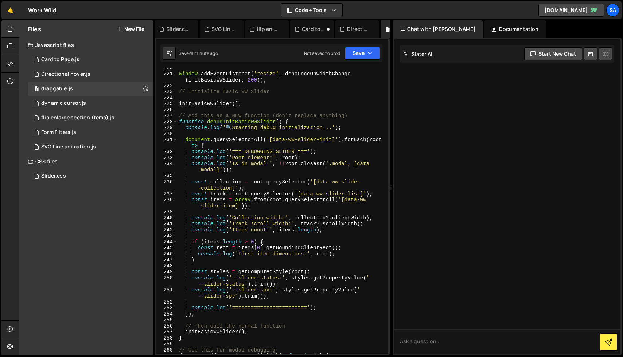
scroll to position [1438, 0]
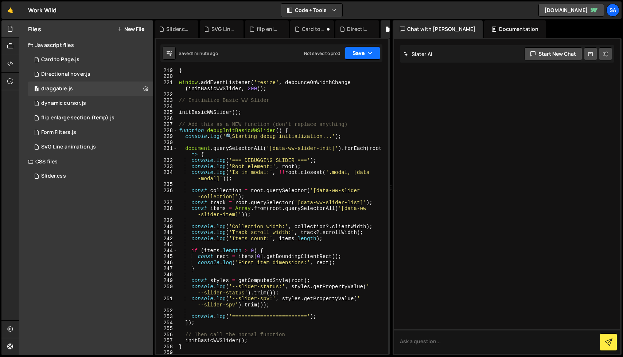
click at [367, 48] on button "Save" at bounding box center [362, 53] width 35 height 13
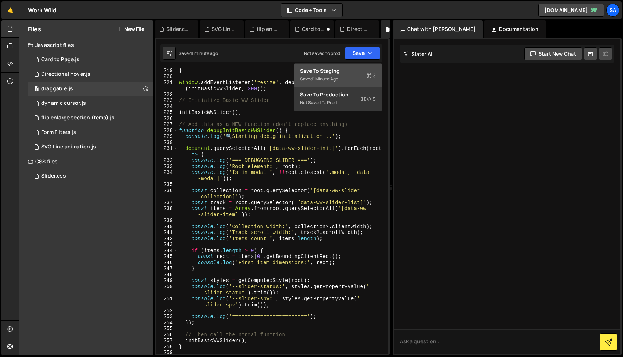
click at [349, 72] on div "Save to Staging S" at bounding box center [338, 70] width 76 height 7
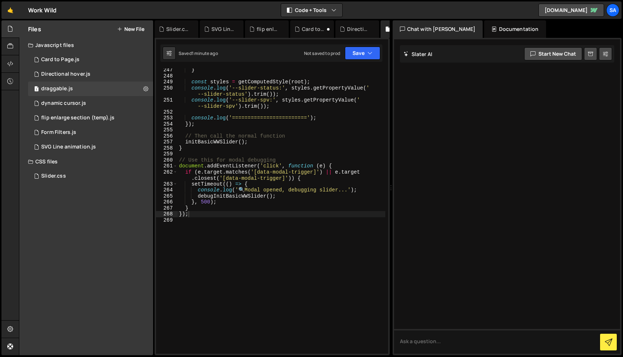
scroll to position [1637, 0]
click at [59, 177] on div "Slider.css" at bounding box center [53, 176] width 25 height 7
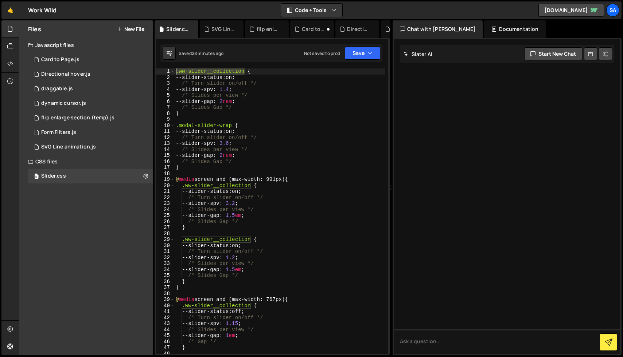
drag, startPoint x: 246, startPoint y: 72, endPoint x: 176, endPoint y: 72, distance: 70.0
click at [176, 72] on div ".ww-slider__collection { --slider-status : on ; /* Turn slider on/off */ --slid…" at bounding box center [279, 218] width 211 height 298
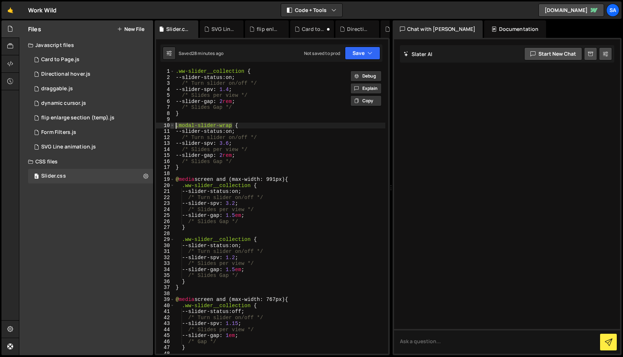
drag, startPoint x: 230, startPoint y: 126, endPoint x: 173, endPoint y: 123, distance: 57.3
click at [173, 123] on div ".ww-slider__collection { 1 2 3 4 5 6 7 8 9 10 11 12 13 14 15 16 17 18 19 20 21 …" at bounding box center [272, 212] width 232 height 286
type textarea ".modal-slider-wrap {"
